Goal: Task Accomplishment & Management: Manage account settings

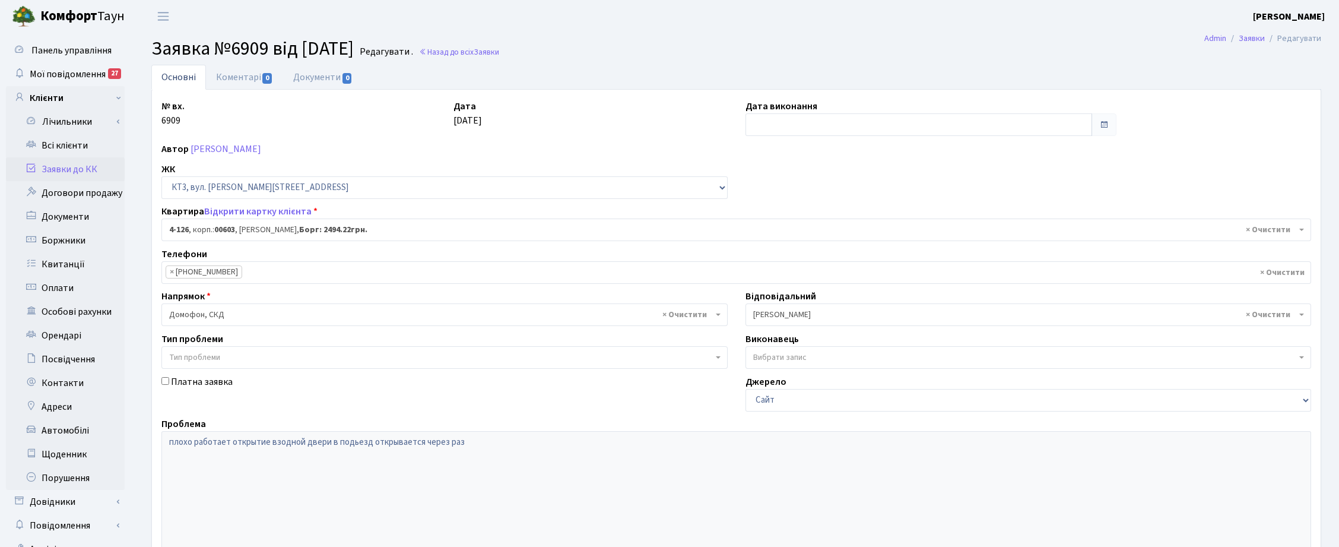
select select "16585"
click at [68, 150] on link "Всі клієнти" at bounding box center [65, 146] width 119 height 24
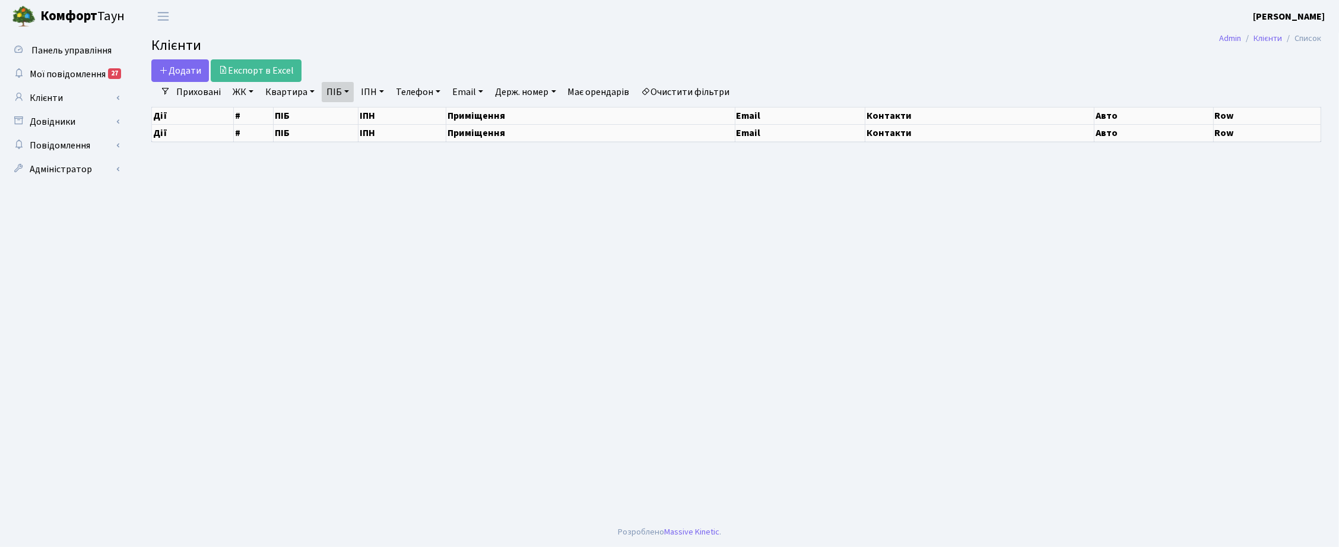
select select "25"
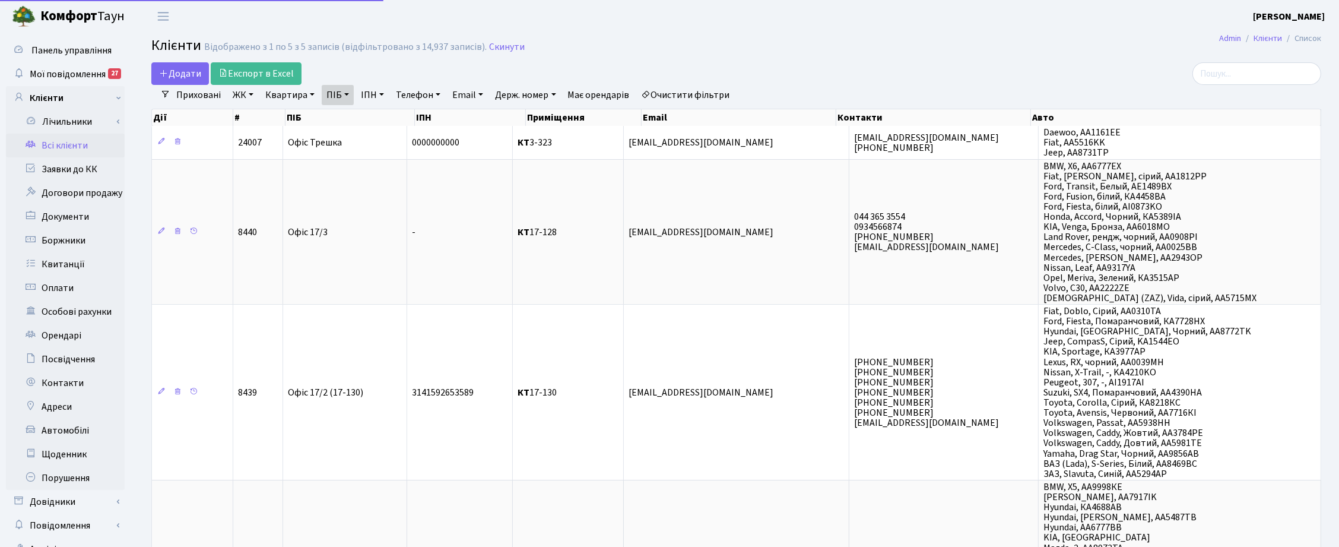
drag, startPoint x: 0, startPoint y: 0, endPoint x: 341, endPoint y: 99, distance: 355.4
click at [341, 99] on link "ПІБ" at bounding box center [338, 95] width 32 height 20
click at [407, 117] on icon at bounding box center [403, 117] width 9 height 9
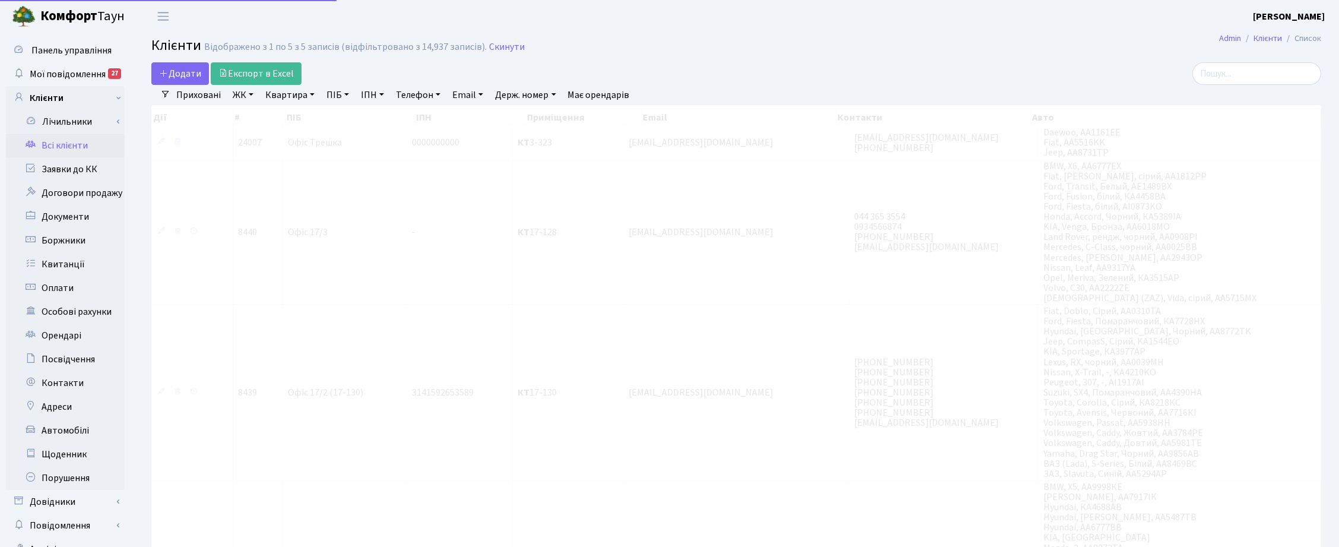
click at [306, 92] on link "Квартира" at bounding box center [290, 95] width 59 height 20
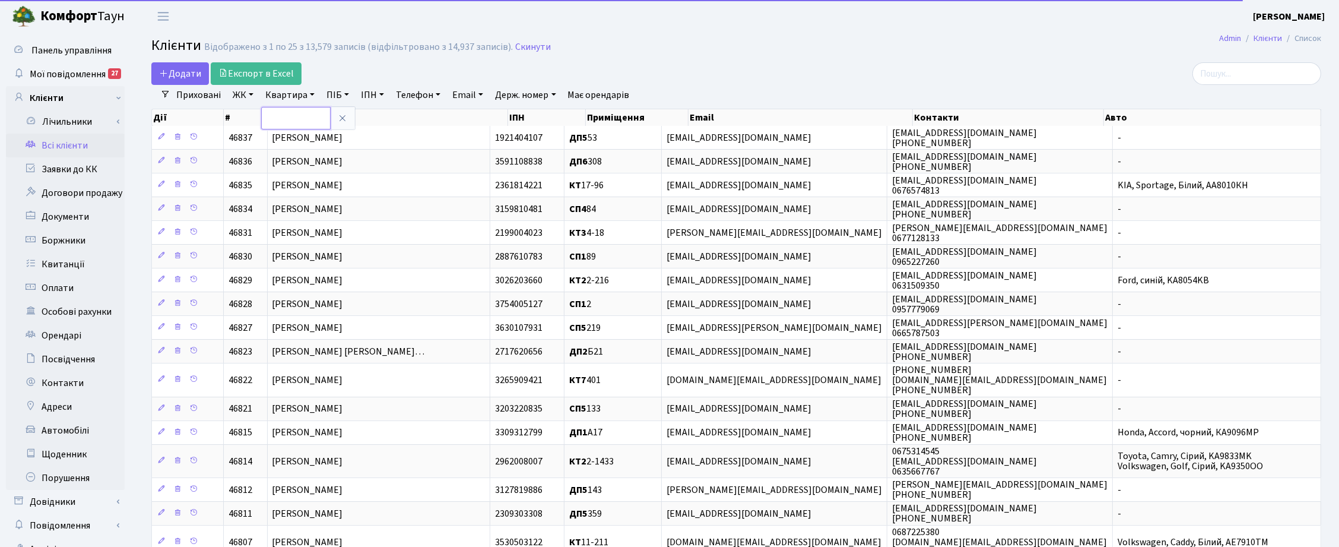
click at [293, 113] on input "text" at bounding box center [295, 118] width 69 height 23
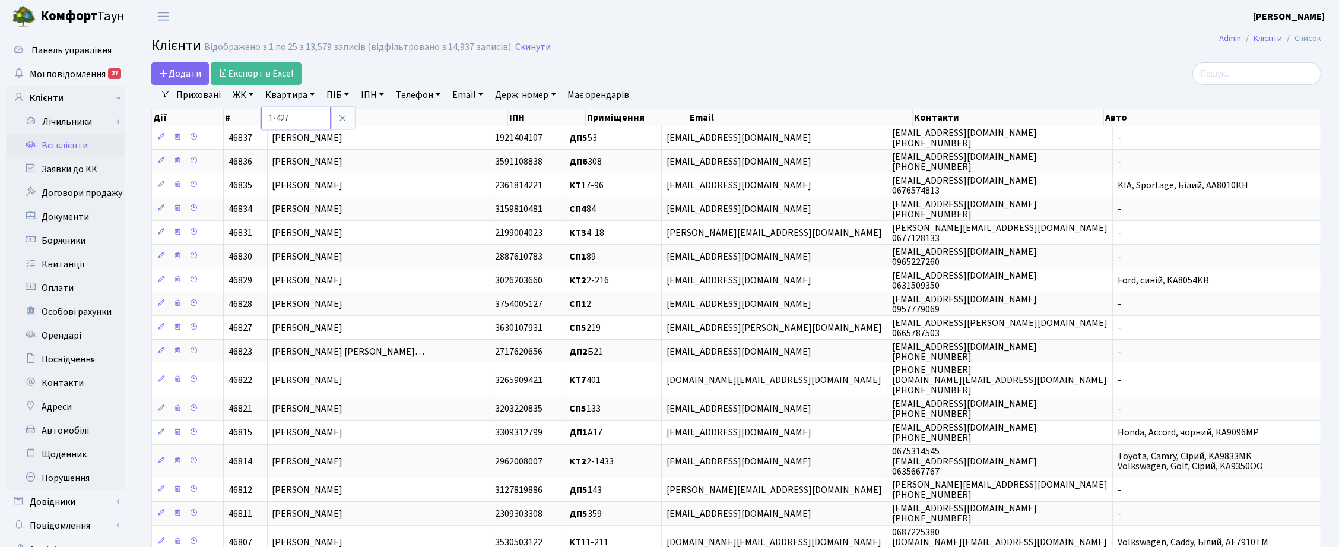
type input "1-427"
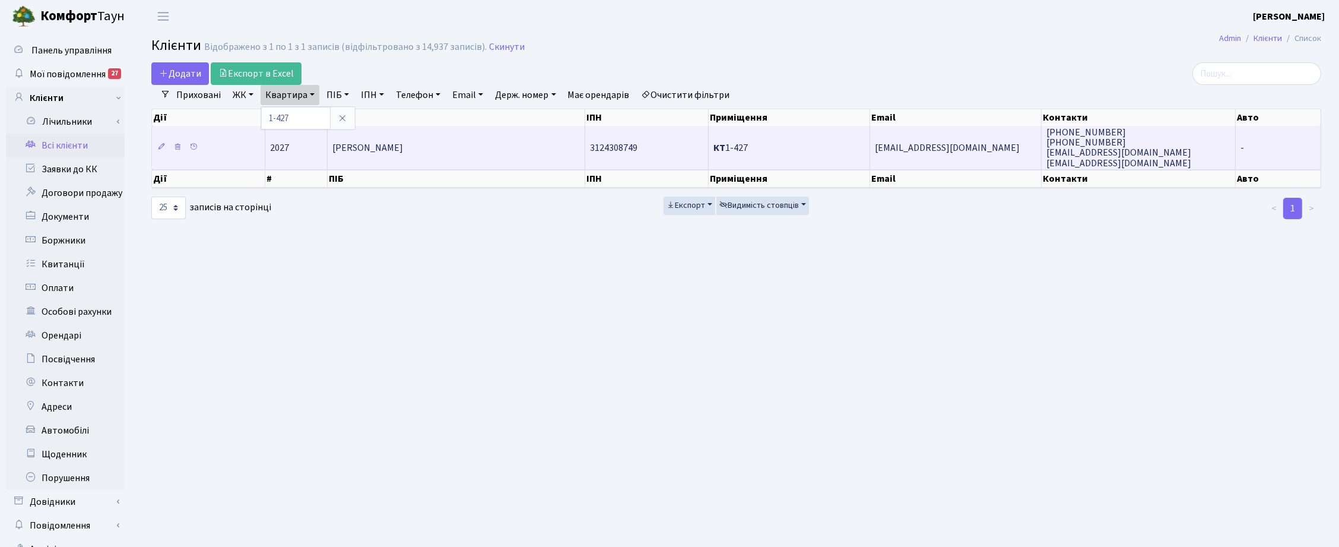
click at [899, 153] on span "spopkov@ukr.net" at bounding box center [947, 147] width 145 height 13
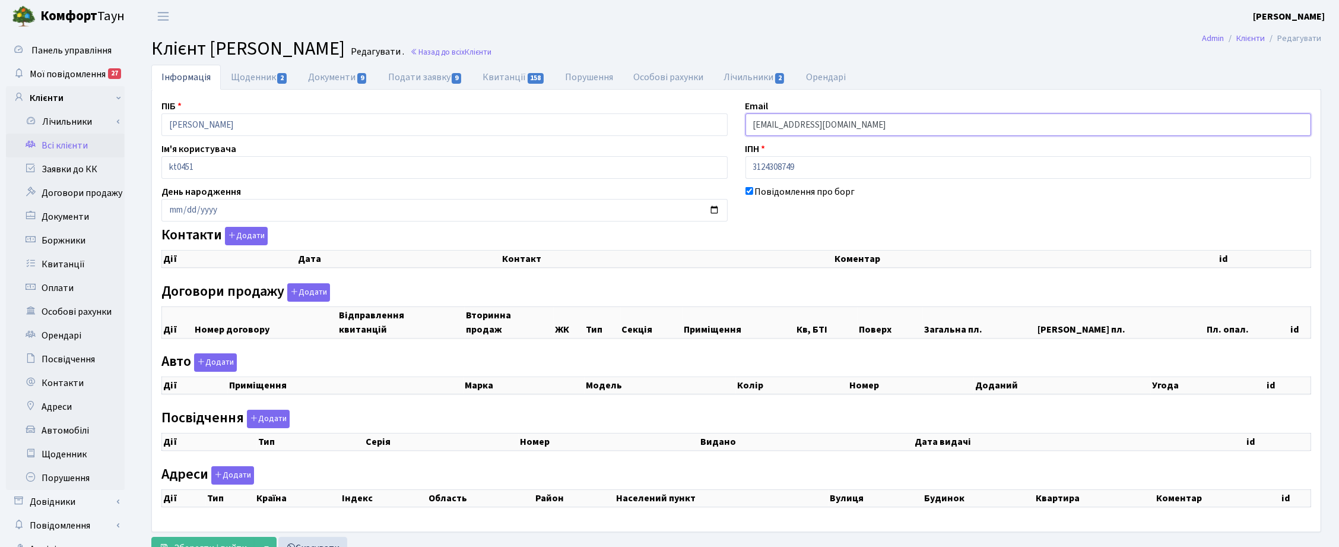
select select "25"
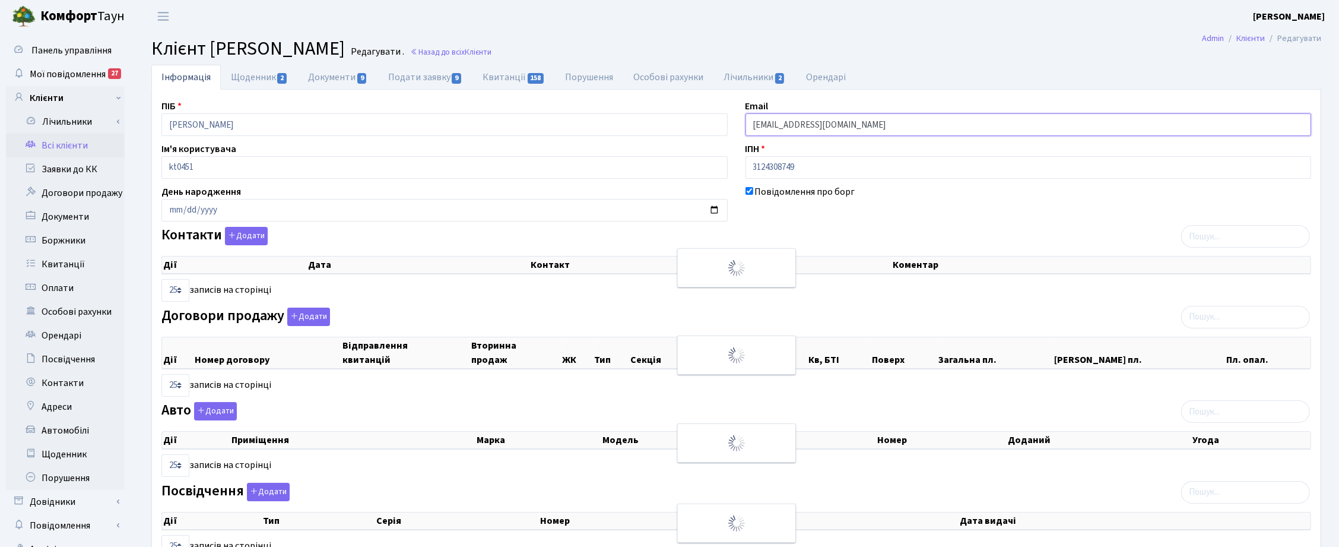
checkbox input "true"
drag, startPoint x: 844, startPoint y: 123, endPoint x: 720, endPoint y: 119, distance: 124.1
click at [728, 123] on div "ПІБ Попкова Світлана Юріївна Email spopkov@ukr.net Ім'я користувача kt0451 ІПН …" at bounding box center [736, 371] width 1167 height 544
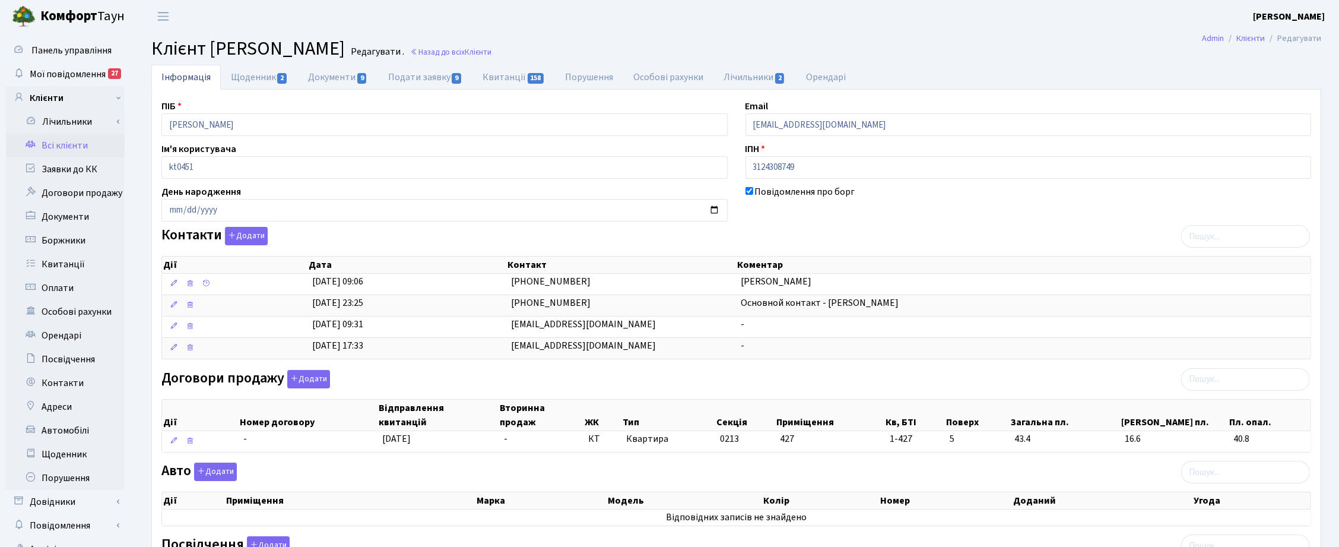
click at [58, 145] on link "Всі клієнти" at bounding box center [65, 146] width 119 height 24
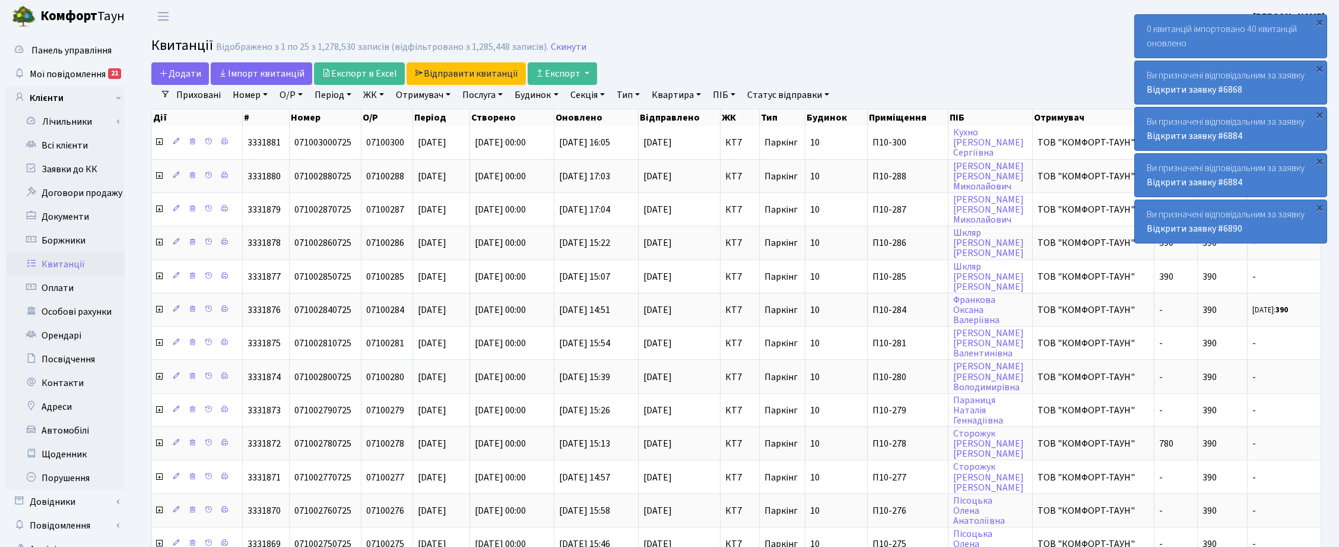
select select "25"
click at [570, 50] on link "Скинути" at bounding box center [569, 47] width 36 height 11
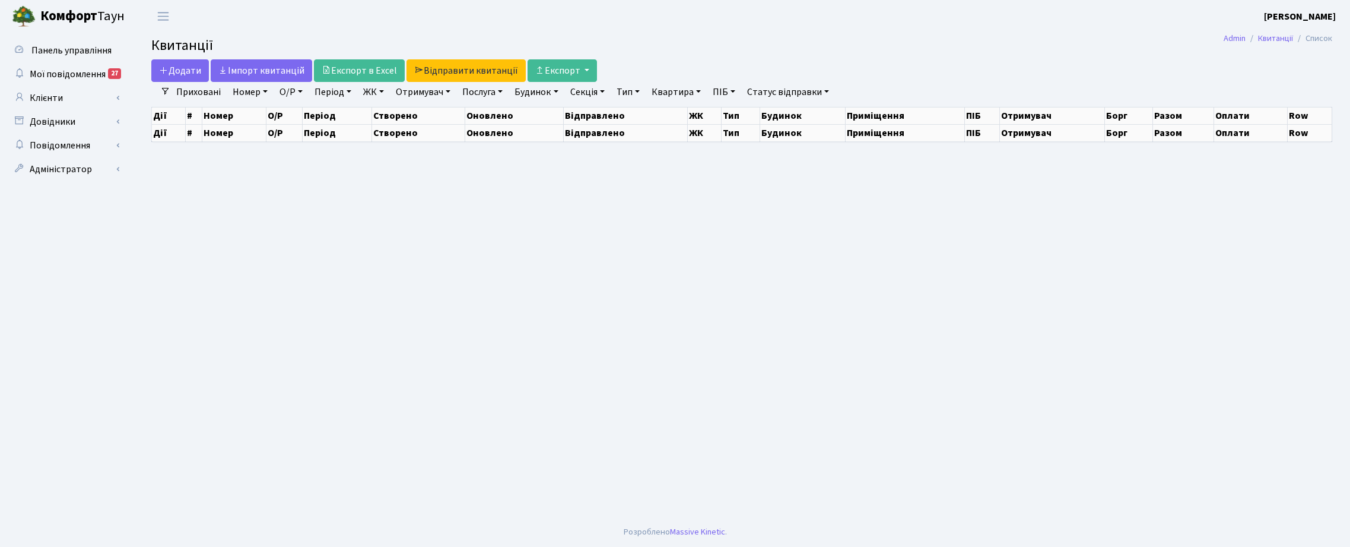
select select
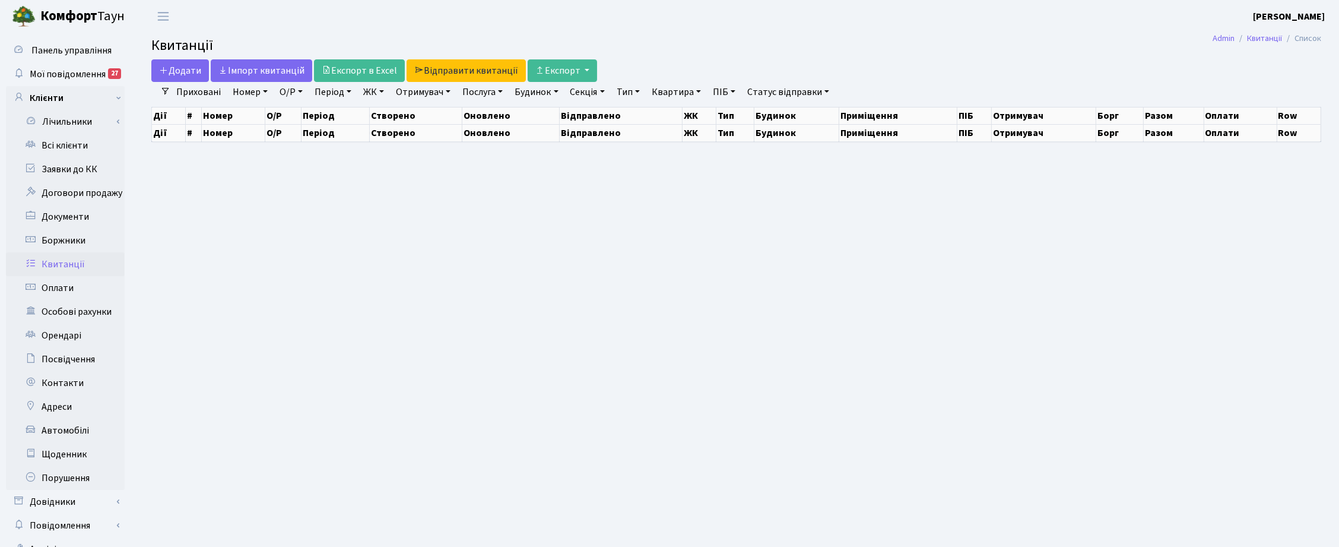
select select "25"
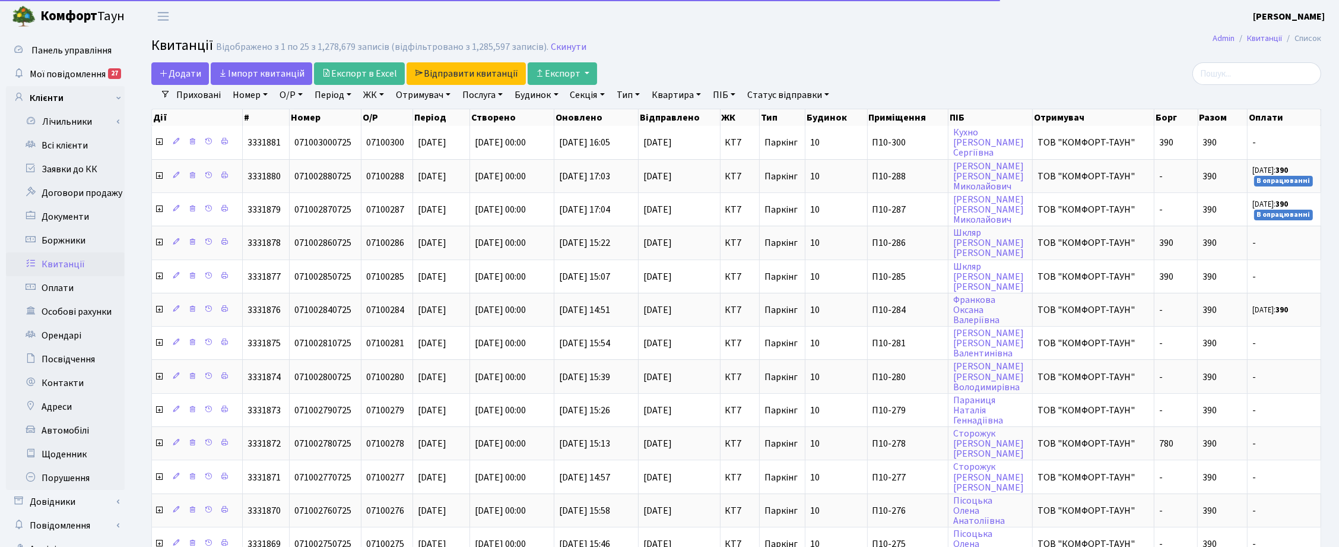
click at [372, 93] on link "ЖК" at bounding box center [373, 95] width 30 height 20
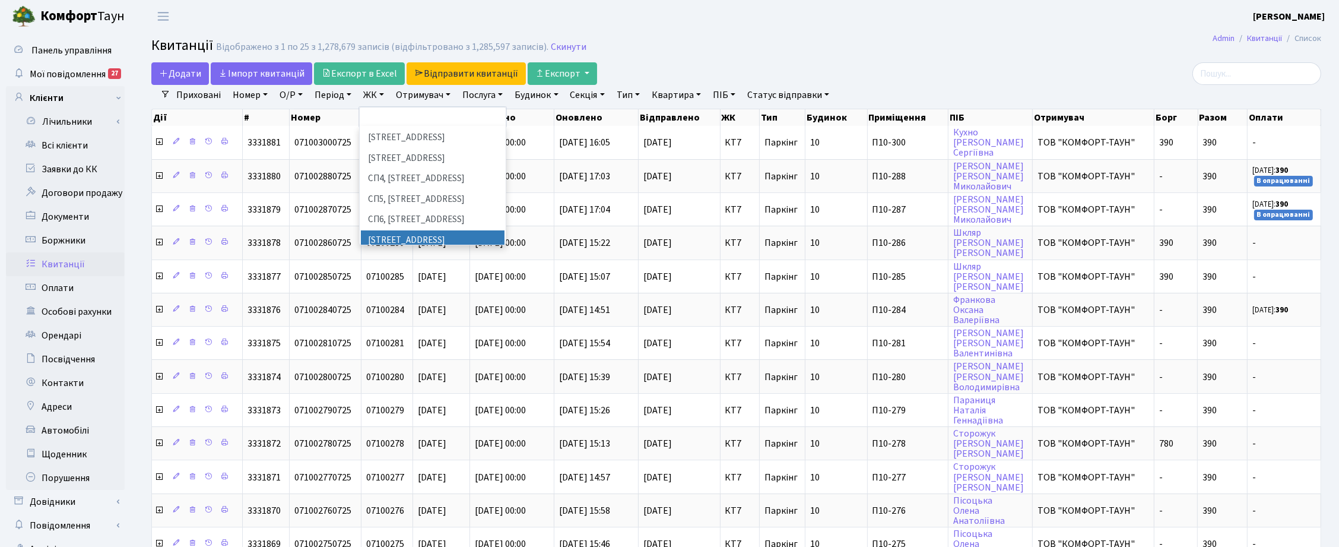
scroll to position [297, 0]
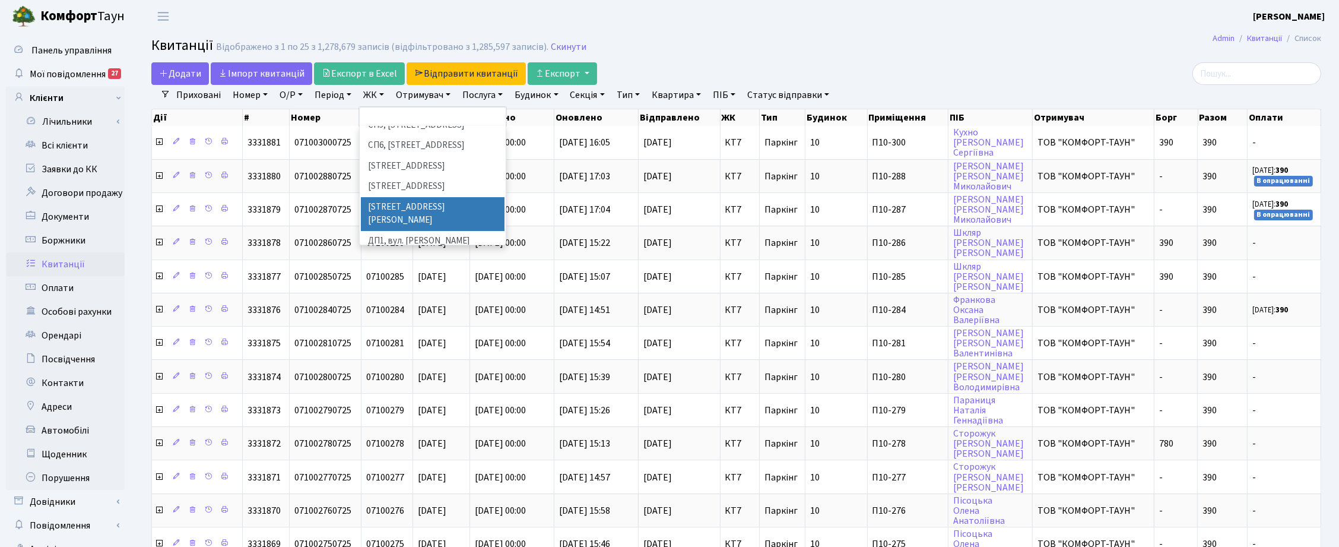
click at [393, 197] on li "ВЛ3, пр.Голосіївський, 78/2" at bounding box center [433, 214] width 144 height 34
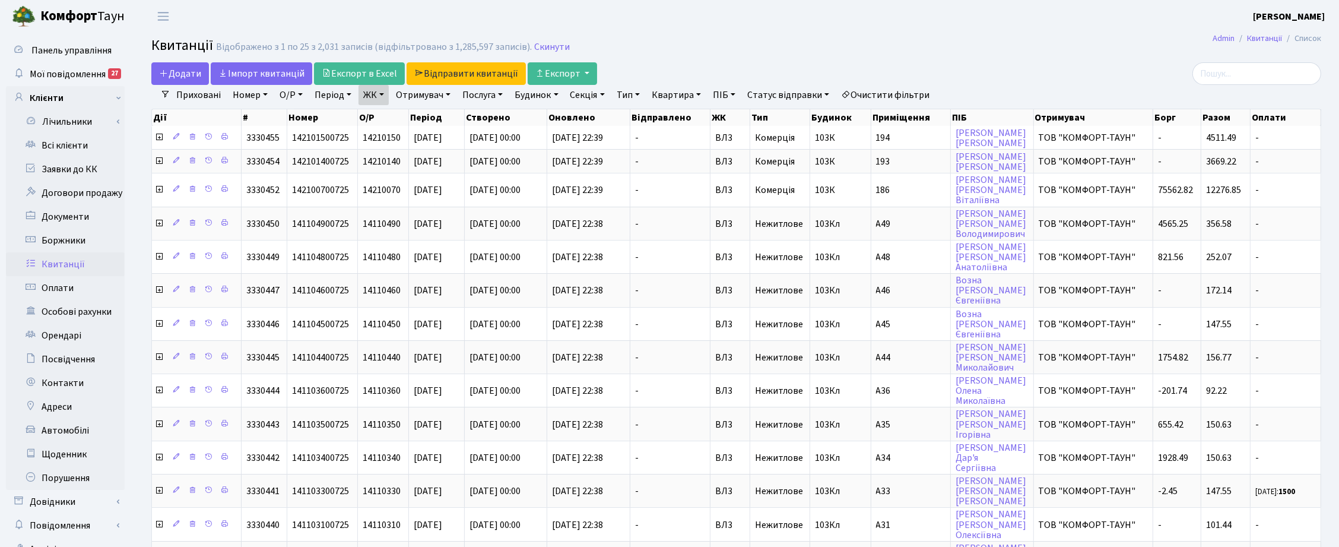
click at [826, 93] on link "Статус відправки" at bounding box center [787, 95] width 91 height 20
click at [800, 160] on link "Не відправлено" at bounding box center [790, 167] width 94 height 18
drag, startPoint x: 1229, startPoint y: 98, endPoint x: 1205, endPoint y: 98, distance: 23.1
click at [1229, 98] on div "Приховані Номер О/Р Період 13.08.2025 - 13.08.2025 ЖК ТХ, вул. Ділова, 1/2 КТ, …" at bounding box center [740, 95] width 1141 height 20
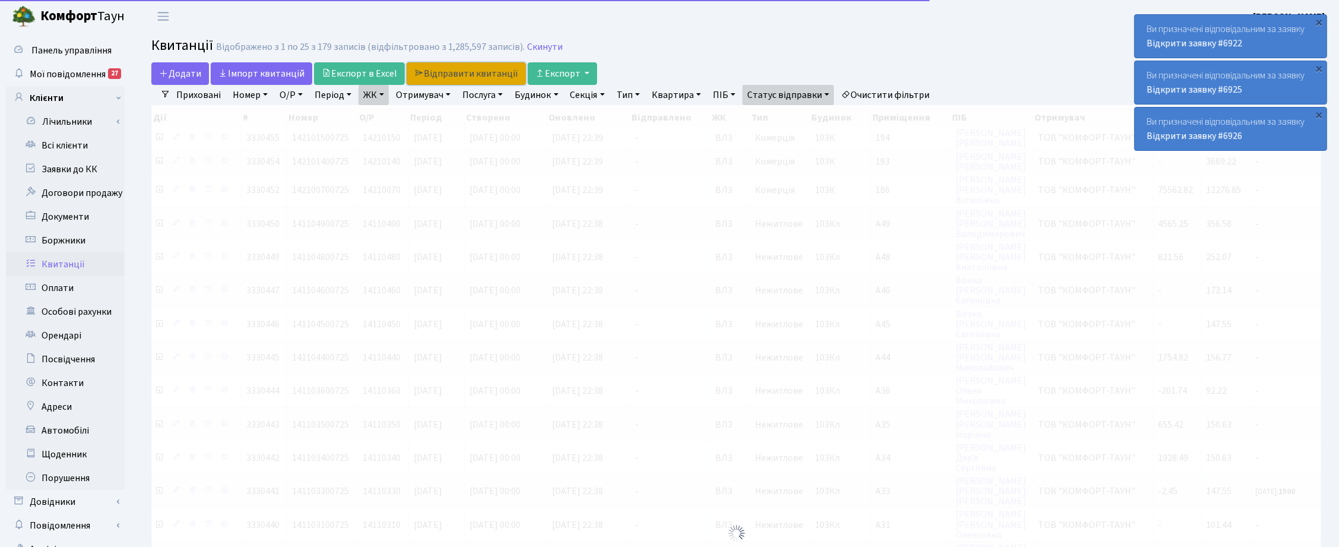
click at [487, 73] on link "Відправити квитанції" at bounding box center [466, 73] width 119 height 23
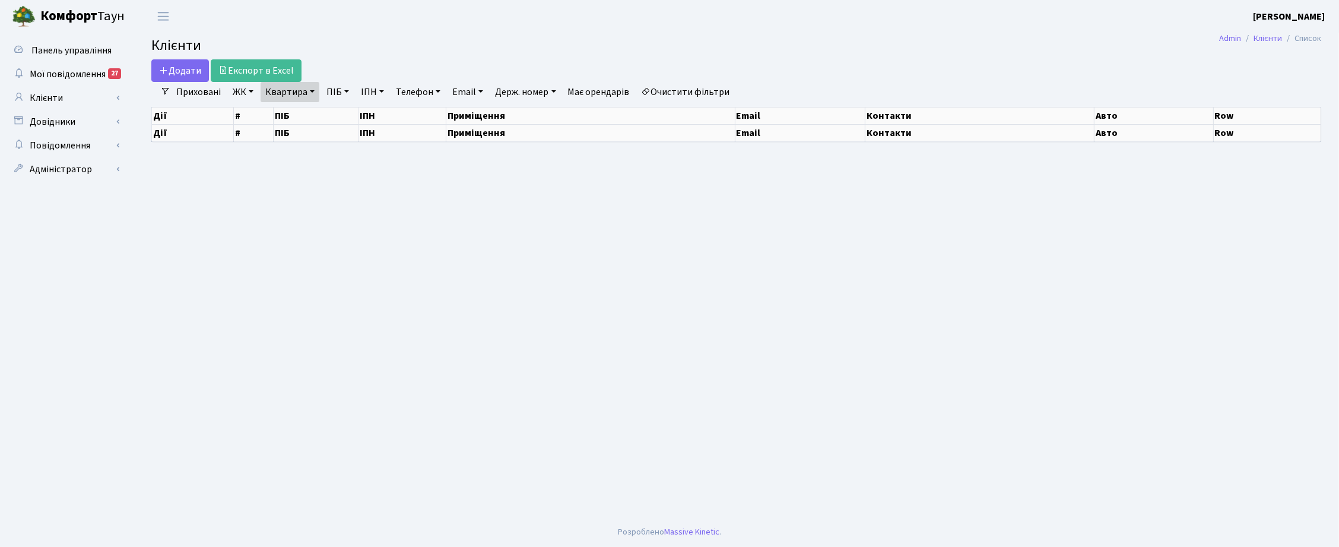
select select "25"
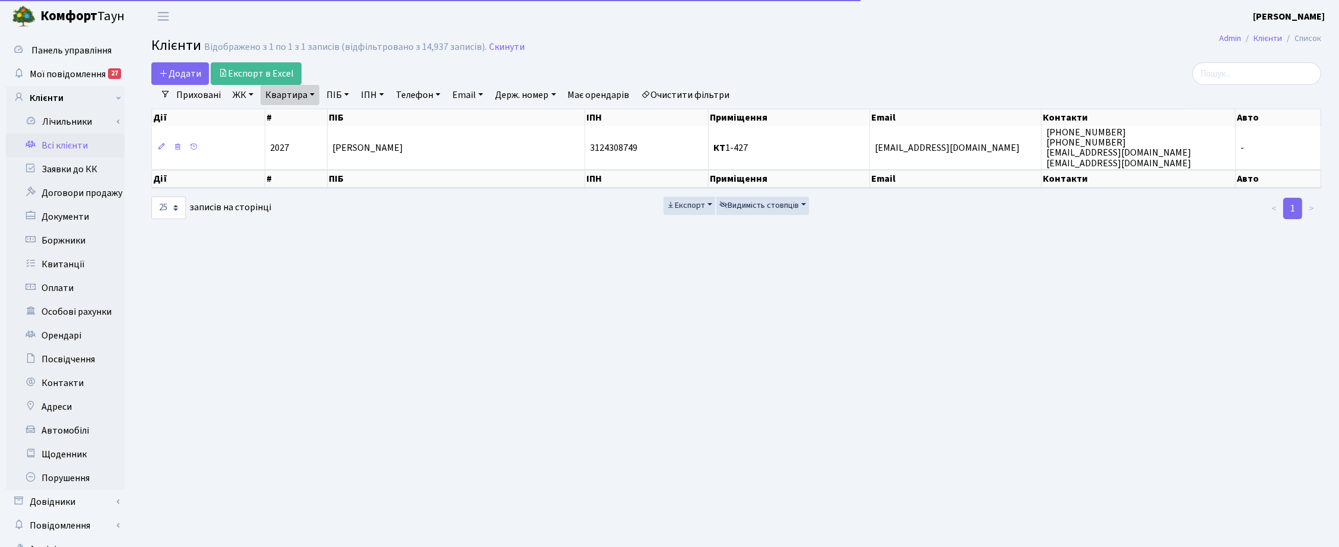
click at [312, 92] on link "Квартира" at bounding box center [290, 95] width 59 height 20
drag, startPoint x: 304, startPoint y: 119, endPoint x: 316, endPoint y: 119, distance: 11.9
click at [304, 119] on input "1-427" at bounding box center [295, 118] width 69 height 23
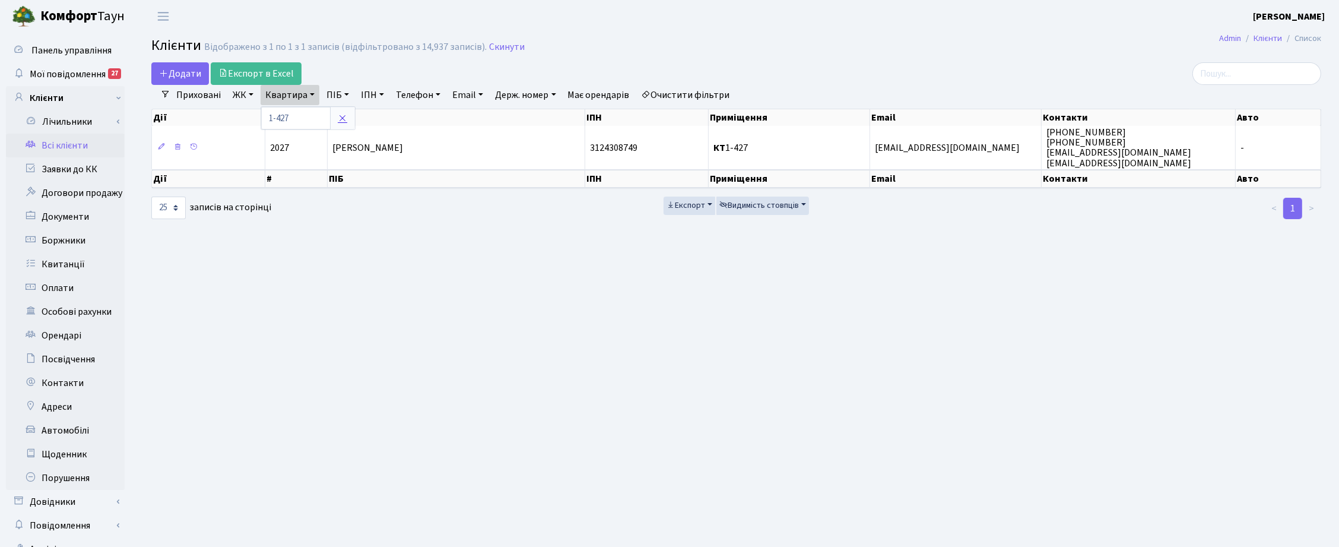
click at [349, 116] on link at bounding box center [342, 118] width 25 height 23
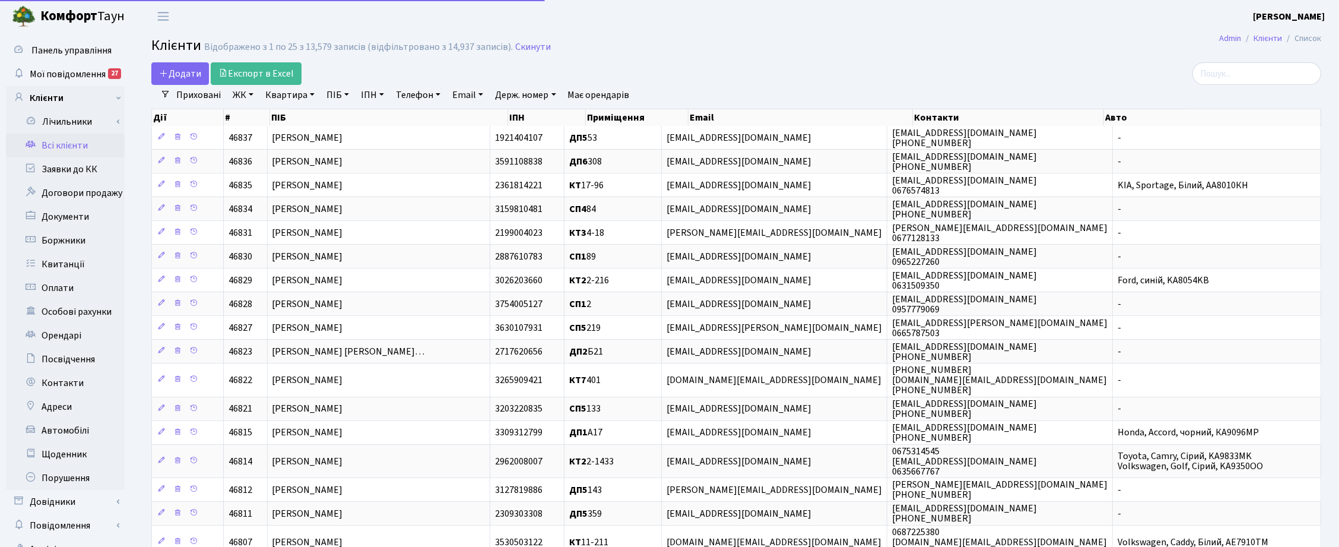
click at [342, 96] on link "ПІБ" at bounding box center [338, 95] width 32 height 20
type input "процюк"
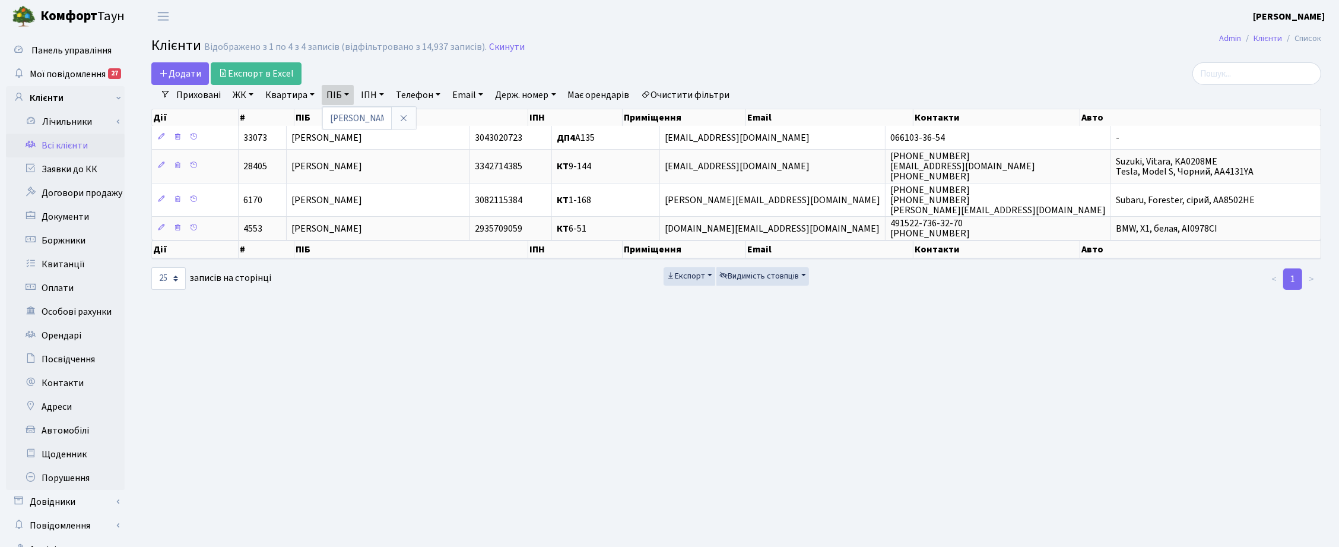
click at [773, 374] on main "Admin Клієнти Список Клієнти Відображено з 1 по 4 з 4 записів (відфільтровано з…" at bounding box center [736, 300] width 1205 height 534
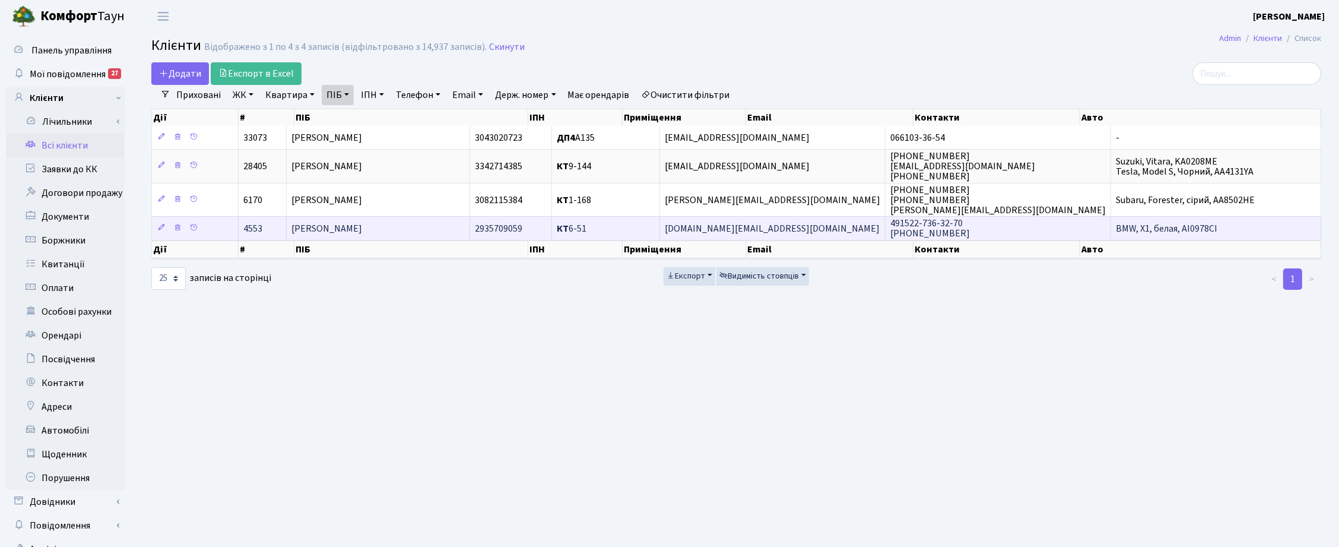
click at [451, 224] on td "[PERSON_NAME]" at bounding box center [378, 228] width 183 height 24
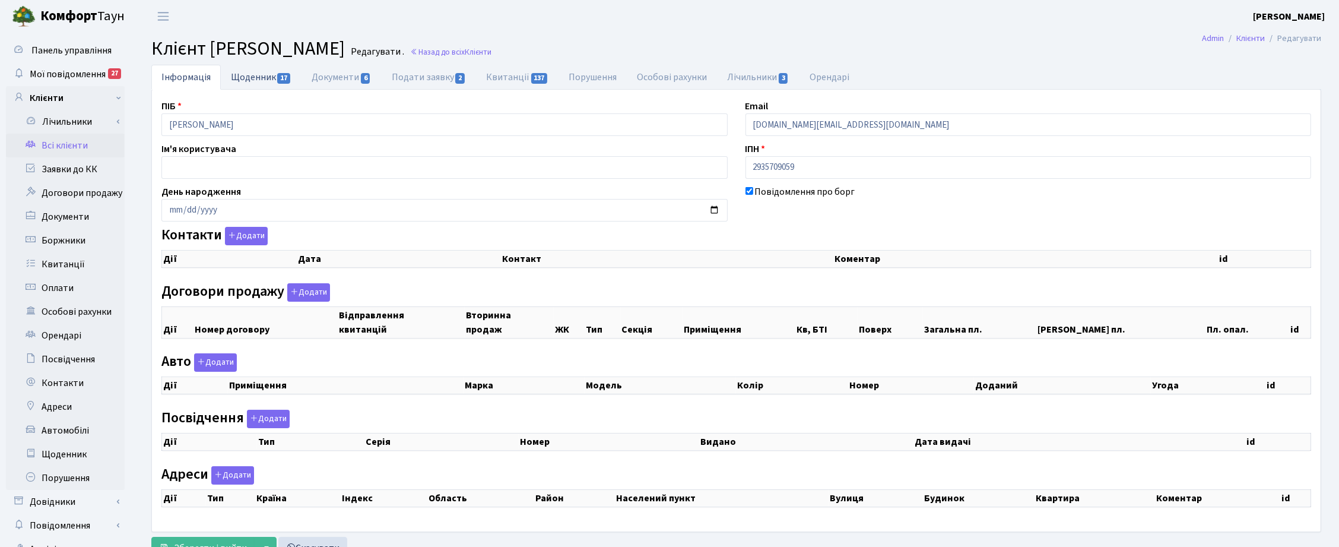
click at [248, 75] on link "Щоденник 17" at bounding box center [261, 77] width 81 height 24
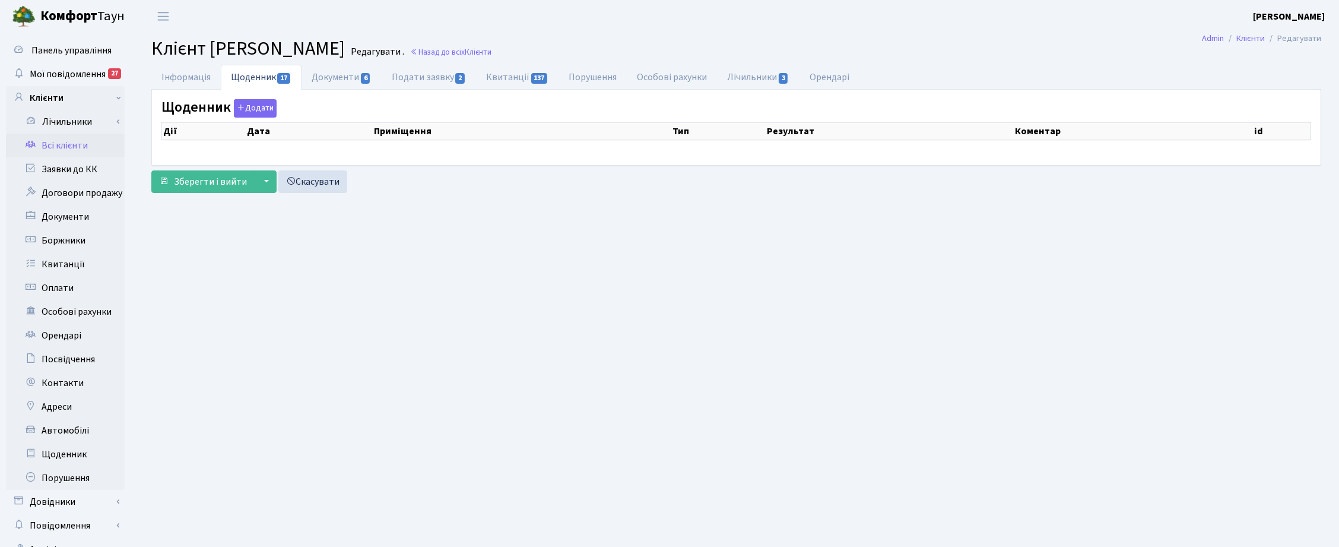
select select "25"
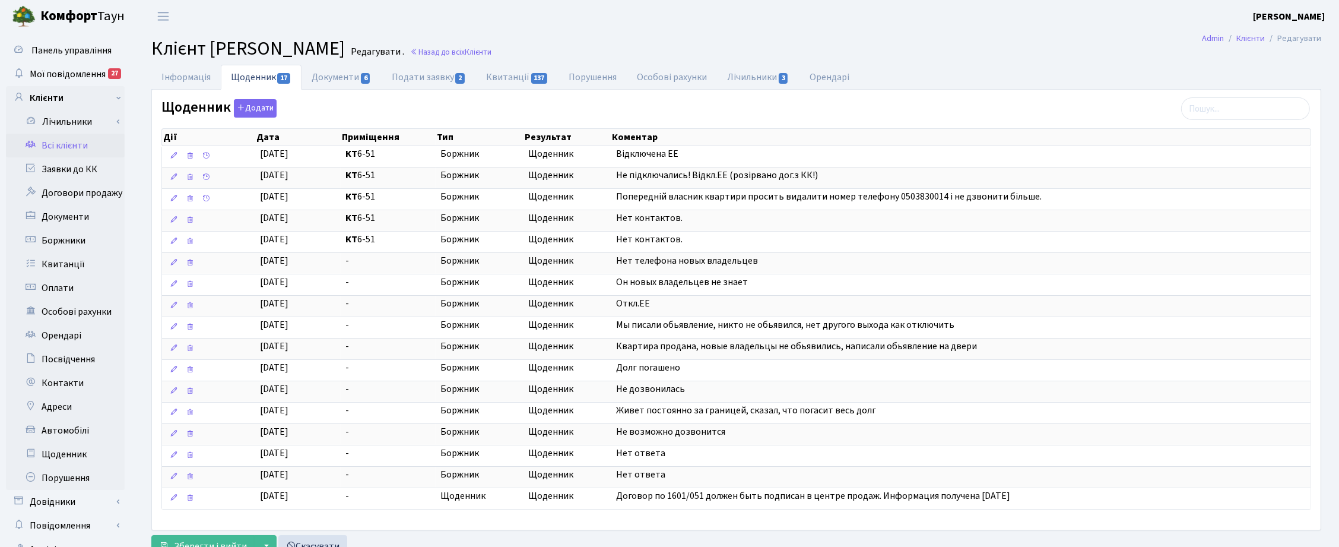
click at [1001, 62] on main "Admin Клієнти Редагувати Клієнт [PERSON_NAME] . Назад до всіх Клієнти Інформаці…" at bounding box center [736, 300] width 1205 height 534
click at [906, 58] on h2 "Клієнт [PERSON_NAME] . Назад до всіх Клієнти" at bounding box center [736, 48] width 1170 height 23
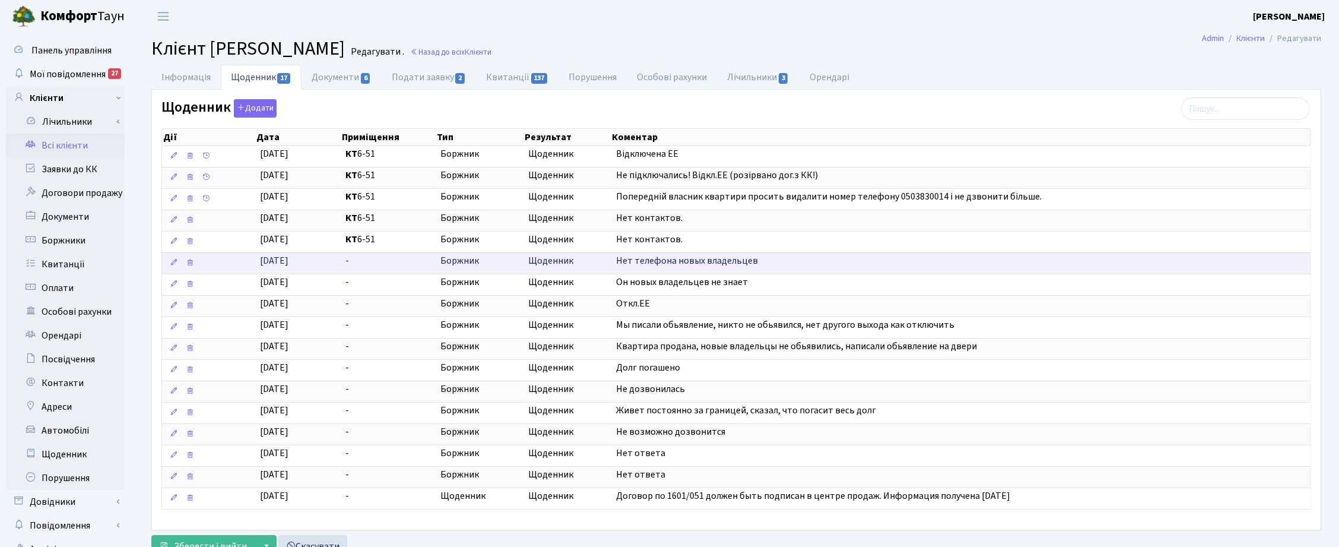
click at [648, 265] on span "Нет телефона новых владельцев" at bounding box center [687, 260] width 142 height 13
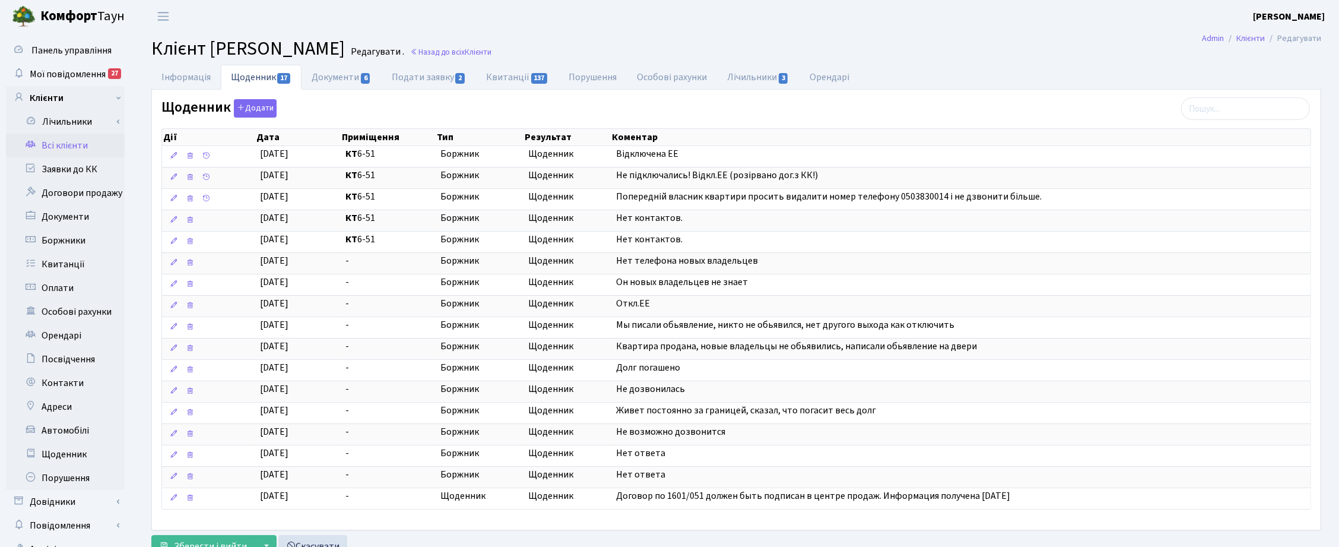
click at [742, 11] on header "[PERSON_NAME] [PERSON_NAME] Мій обліковий запис Вийти" at bounding box center [669, 16] width 1339 height 33
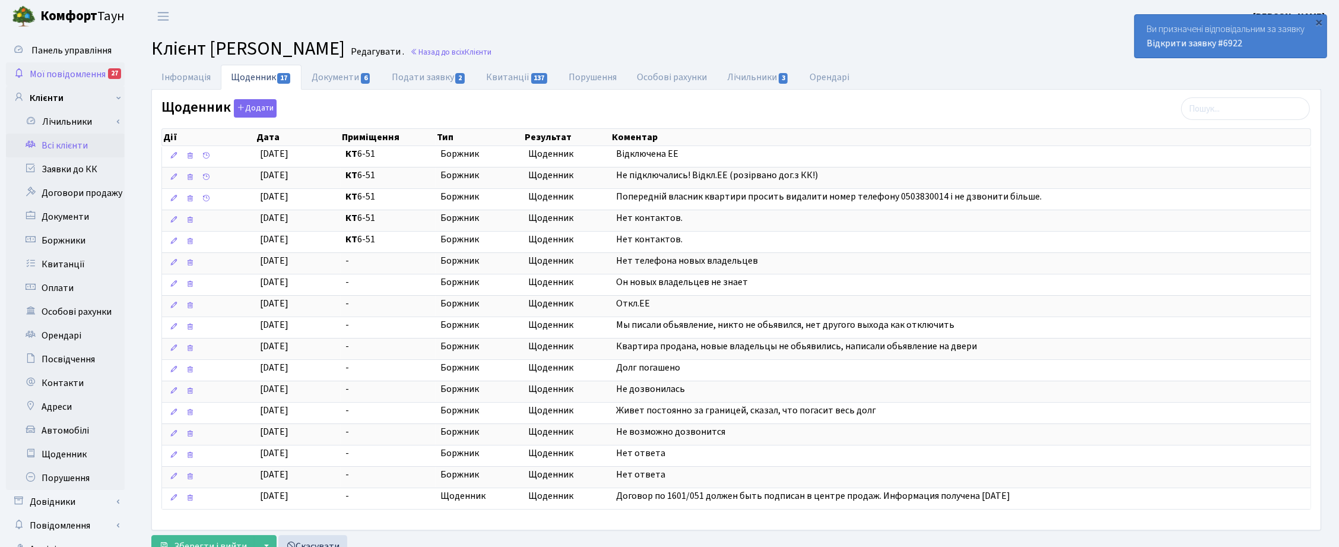
click at [94, 73] on span "Мої повідомлення" at bounding box center [68, 74] width 76 height 13
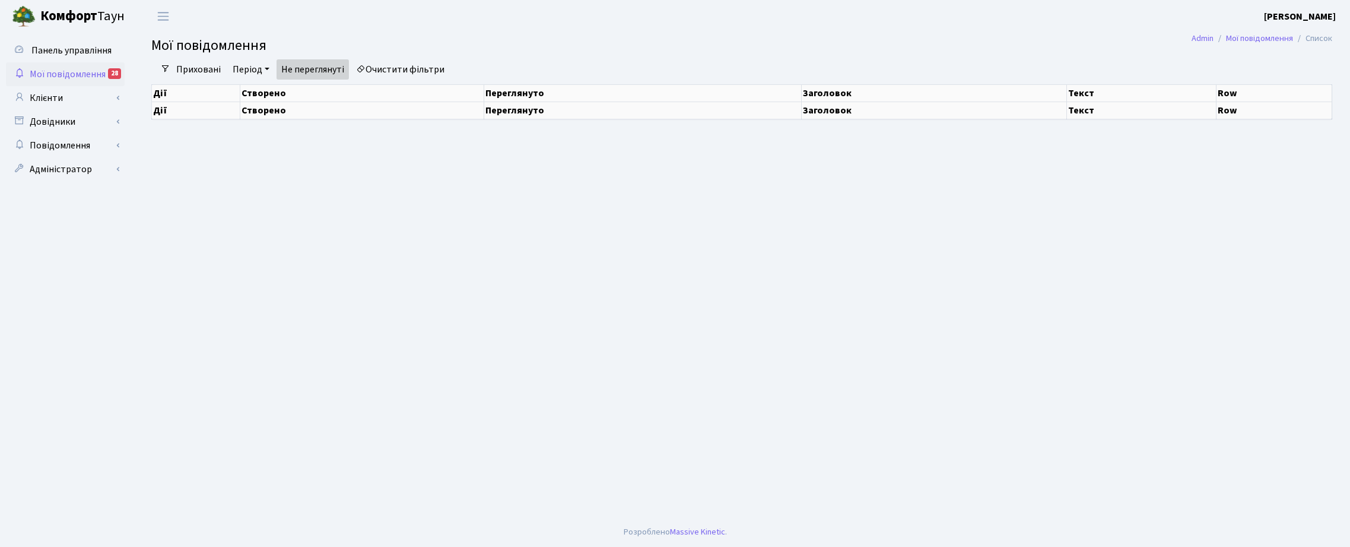
select select "25"
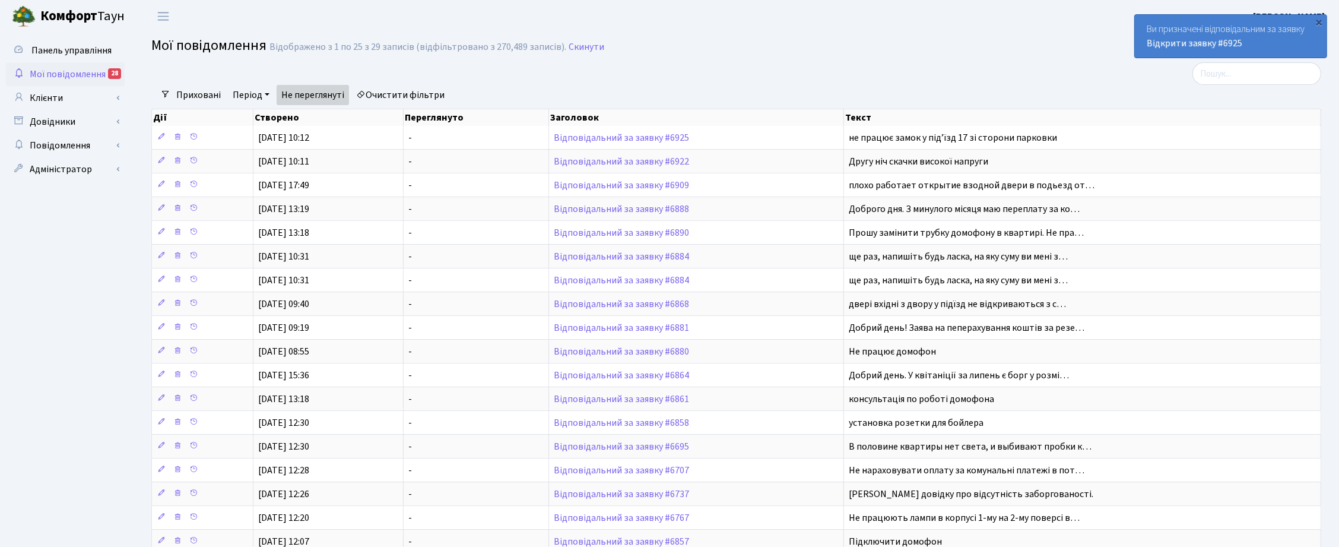
click at [1325, 71] on div at bounding box center [1132, 73] width 396 height 23
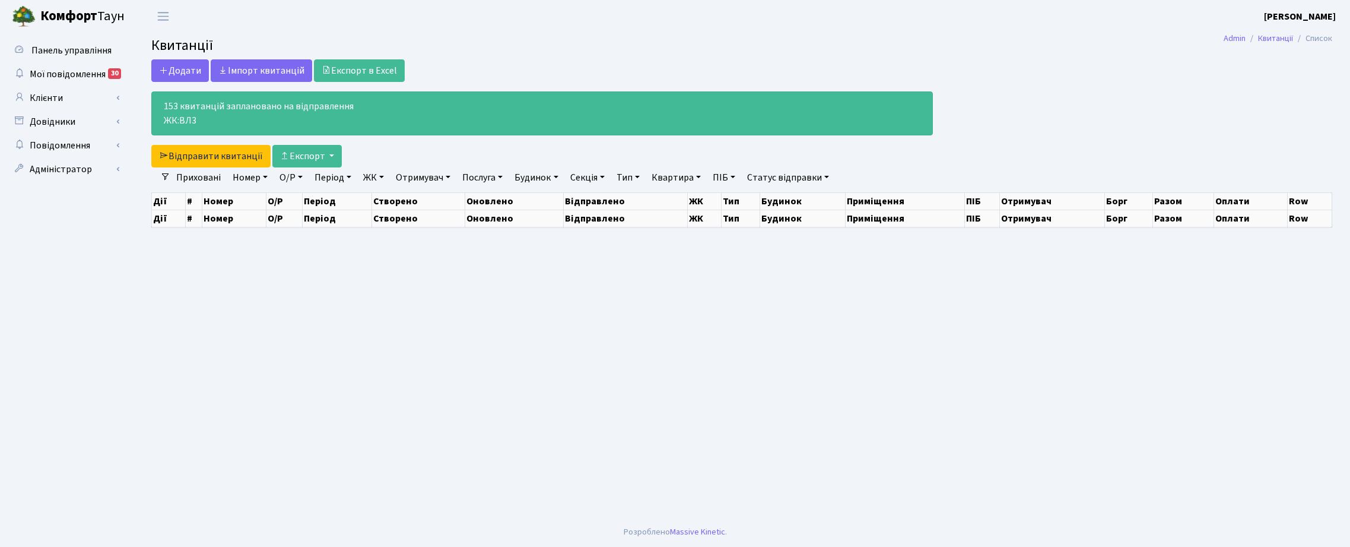
select select "25"
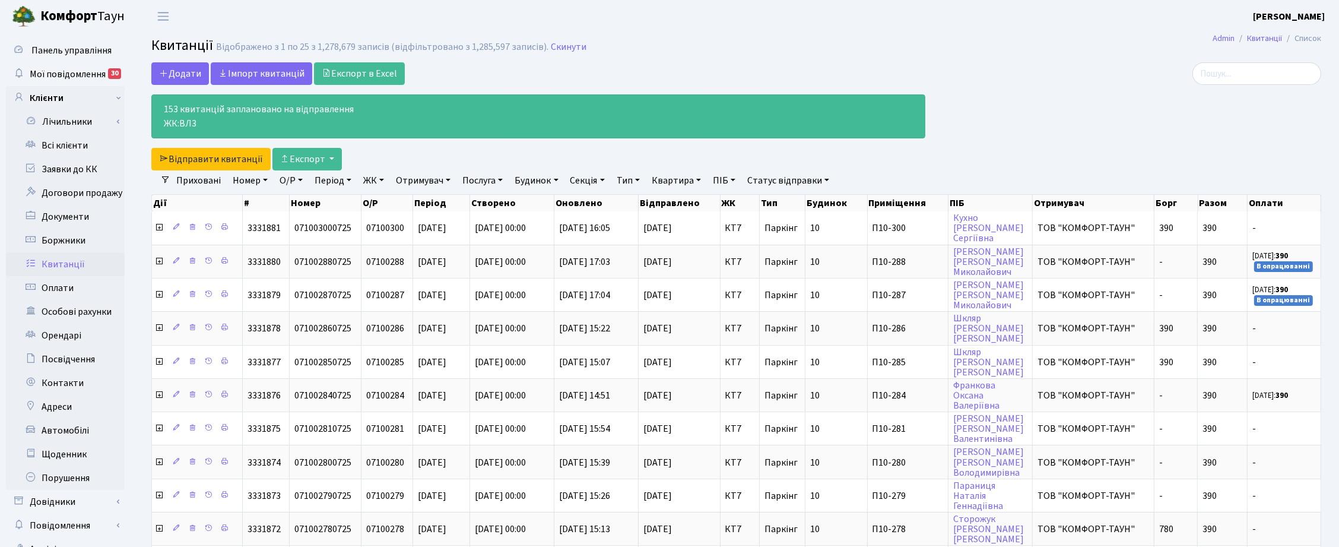
click at [1218, 141] on div at bounding box center [1132, 116] width 396 height 108
